Goal: Transaction & Acquisition: Purchase product/service

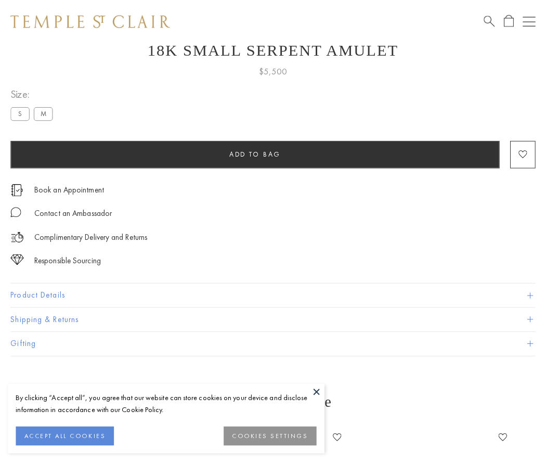
scroll to position [42, 0]
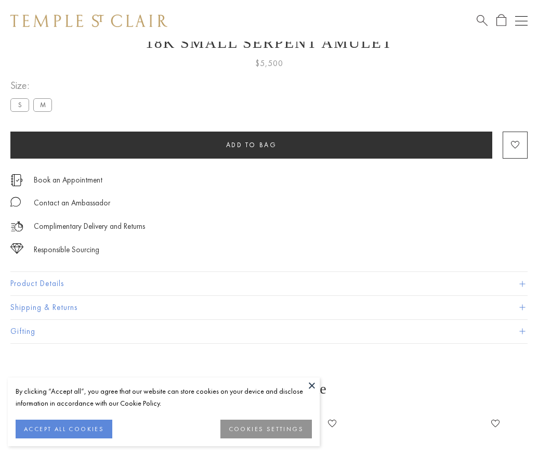
click at [251, 145] on span "Add to bag" at bounding box center [251, 144] width 51 height 9
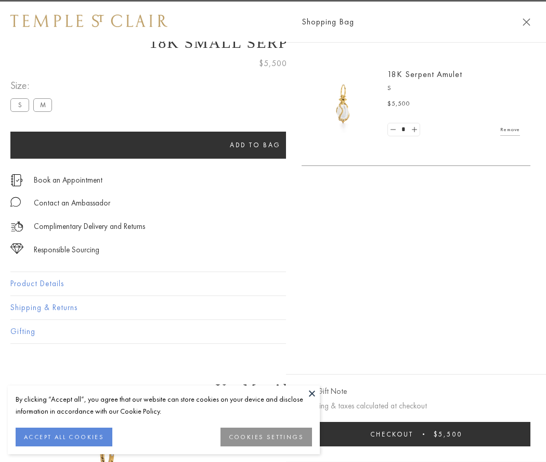
click at [417, 434] on button "Checkout $5,500" at bounding box center [416, 434] width 229 height 24
